Goal: Task Accomplishment & Management: Complete application form

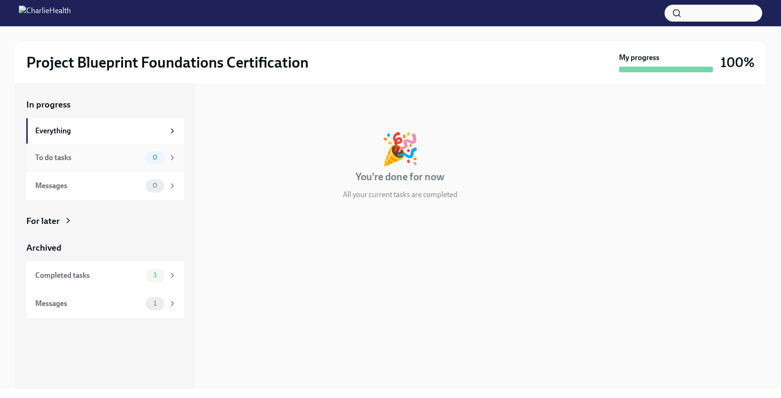
click at [130, 163] on div "To do tasks 0" at bounding box center [105, 157] width 141 height 13
click at [127, 185] on div "Messages" at bounding box center [88, 186] width 107 height 10
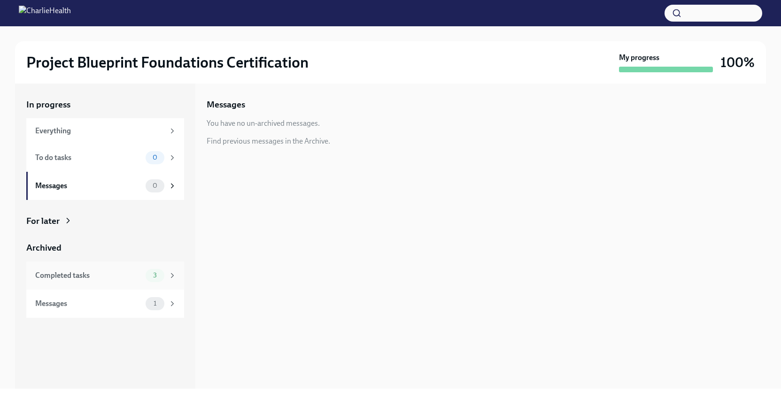
click at [122, 279] on div "Completed tasks" at bounding box center [88, 275] width 107 height 10
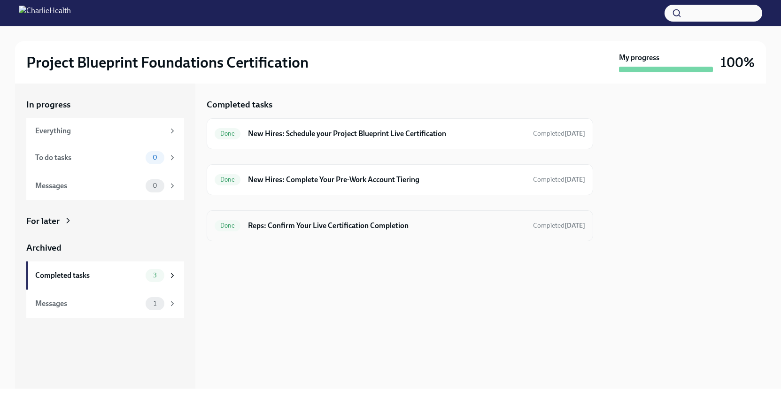
click at [334, 223] on h6 "Reps: Confirm Your Live Certification Completion" at bounding box center [386, 226] width 277 height 10
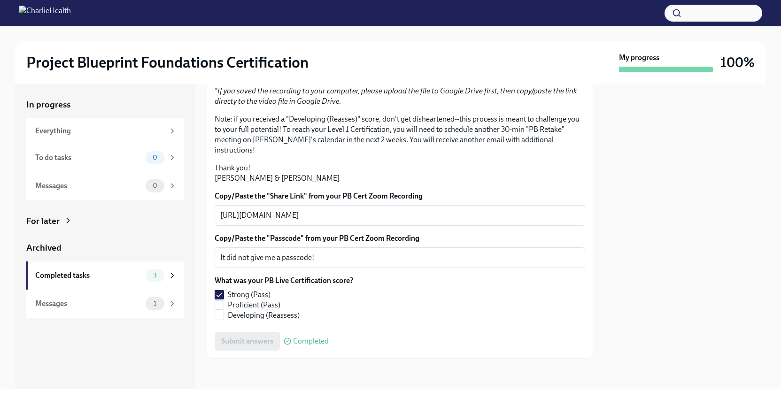
scroll to position [205, 0]
click at [360, 217] on textarea "[URL][DOMAIN_NAME]" at bounding box center [399, 215] width 359 height 11
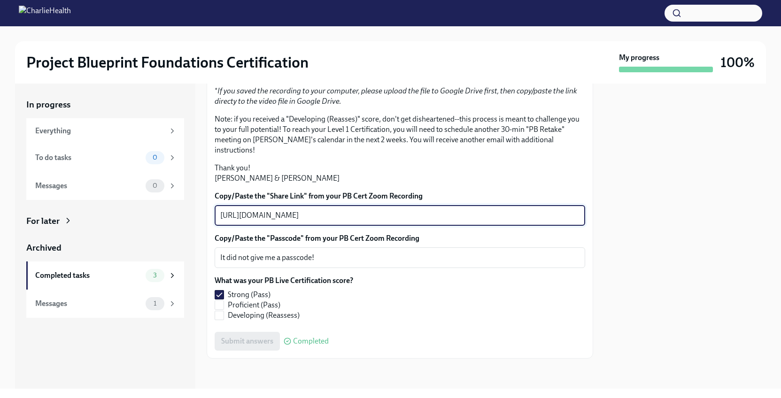
click at [360, 217] on textarea "[URL][DOMAIN_NAME]" at bounding box center [399, 215] width 359 height 11
paste textarea "[URL][DOMAIN_NAME]"
type textarea "[URL][DOMAIN_NAME]"
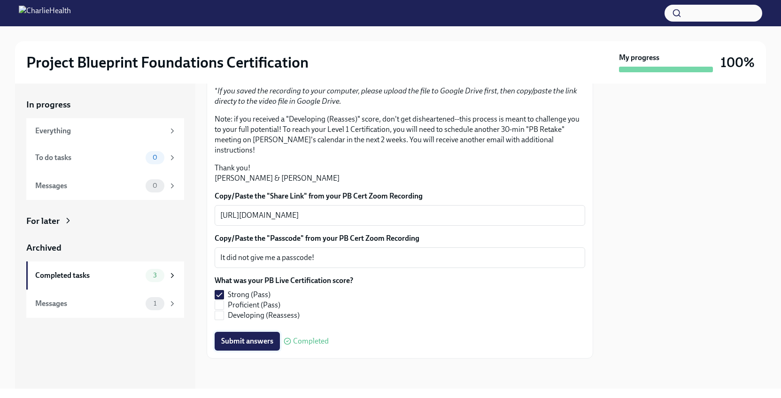
click at [234, 343] on span "Submit answers" at bounding box center [247, 341] width 52 height 9
